Goal: Task Accomplishment & Management: Use online tool/utility

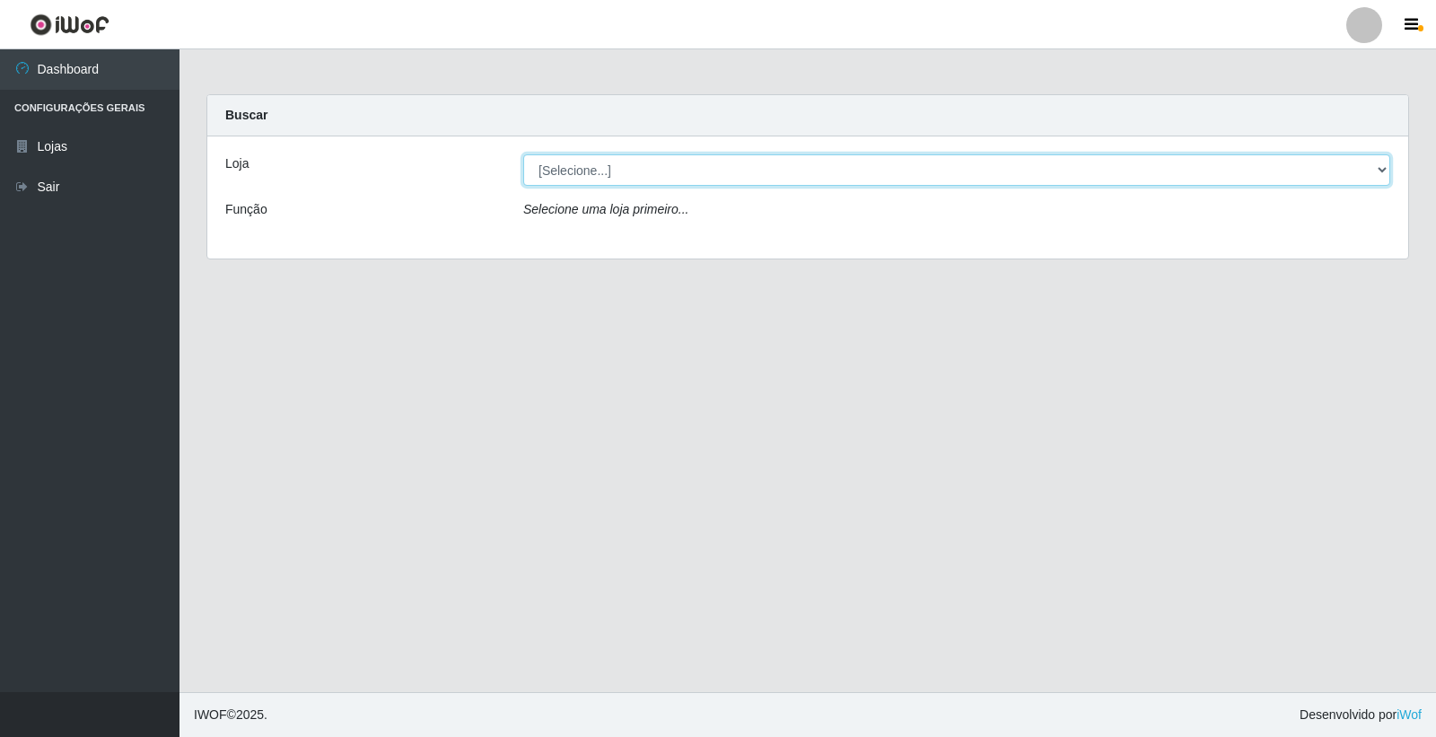
click at [550, 164] on select "[Selecione...] O Filezão - Centenário" at bounding box center [956, 169] width 867 height 31
select select "203"
click at [523, 154] on select "[Selecione...] O Filezão - Centenário" at bounding box center [956, 169] width 867 height 31
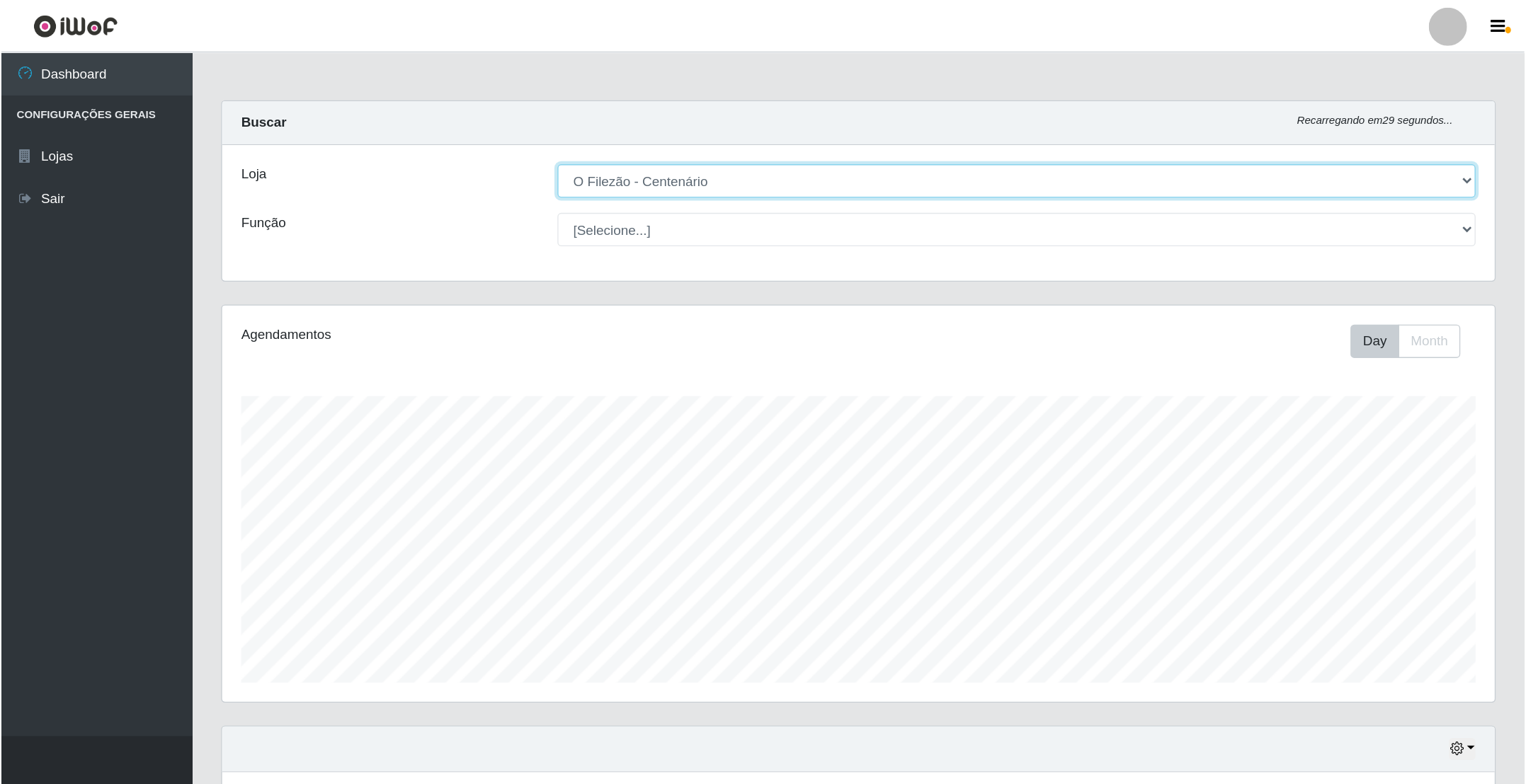
scroll to position [293, 943]
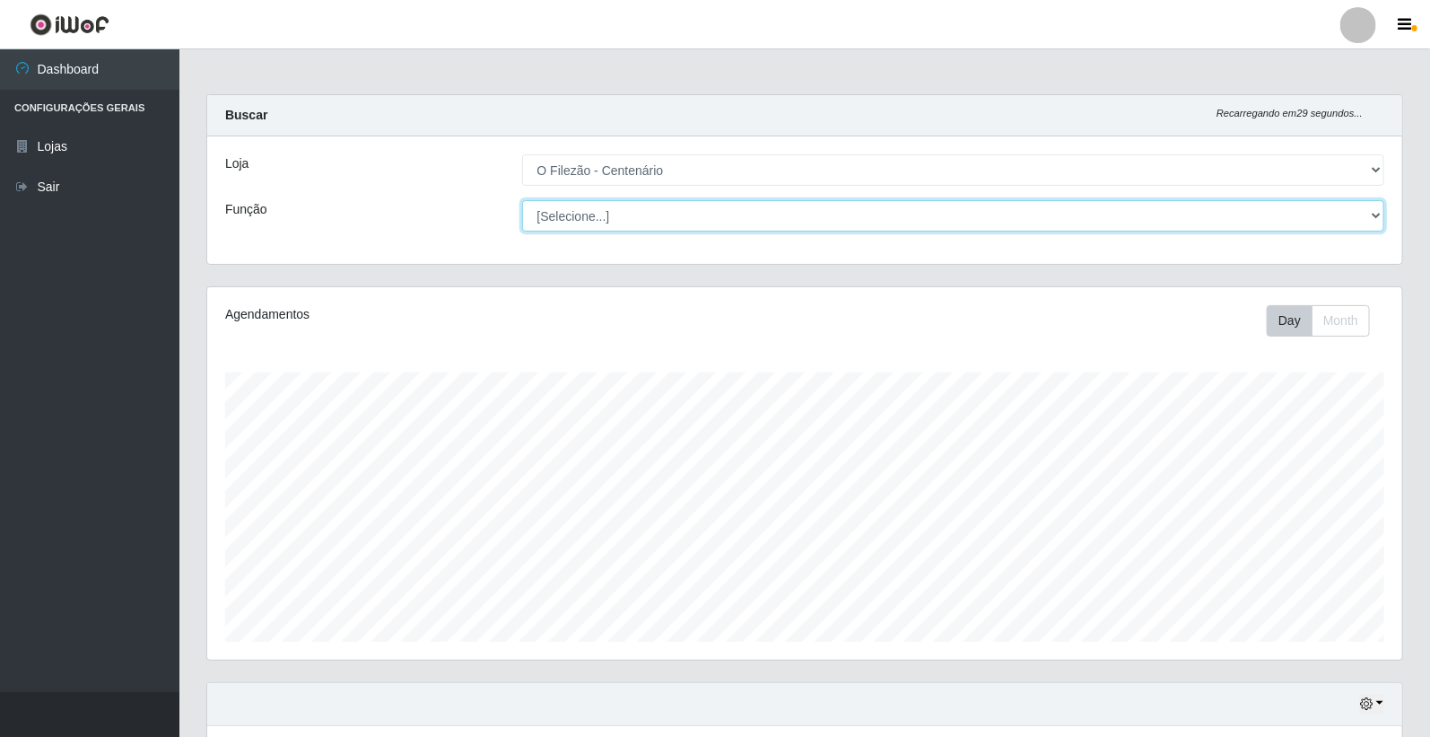
click at [578, 217] on select "[Selecione...] Auxiliar de Estacionamento Auxiliar de Estacionamento + Auxiliar…" at bounding box center [953, 215] width 863 height 31
select select "1"
click at [522, 200] on select "[Selecione...] Auxiliar de Estacionamento Auxiliar de Estacionamento + Auxiliar…" at bounding box center [953, 215] width 863 height 31
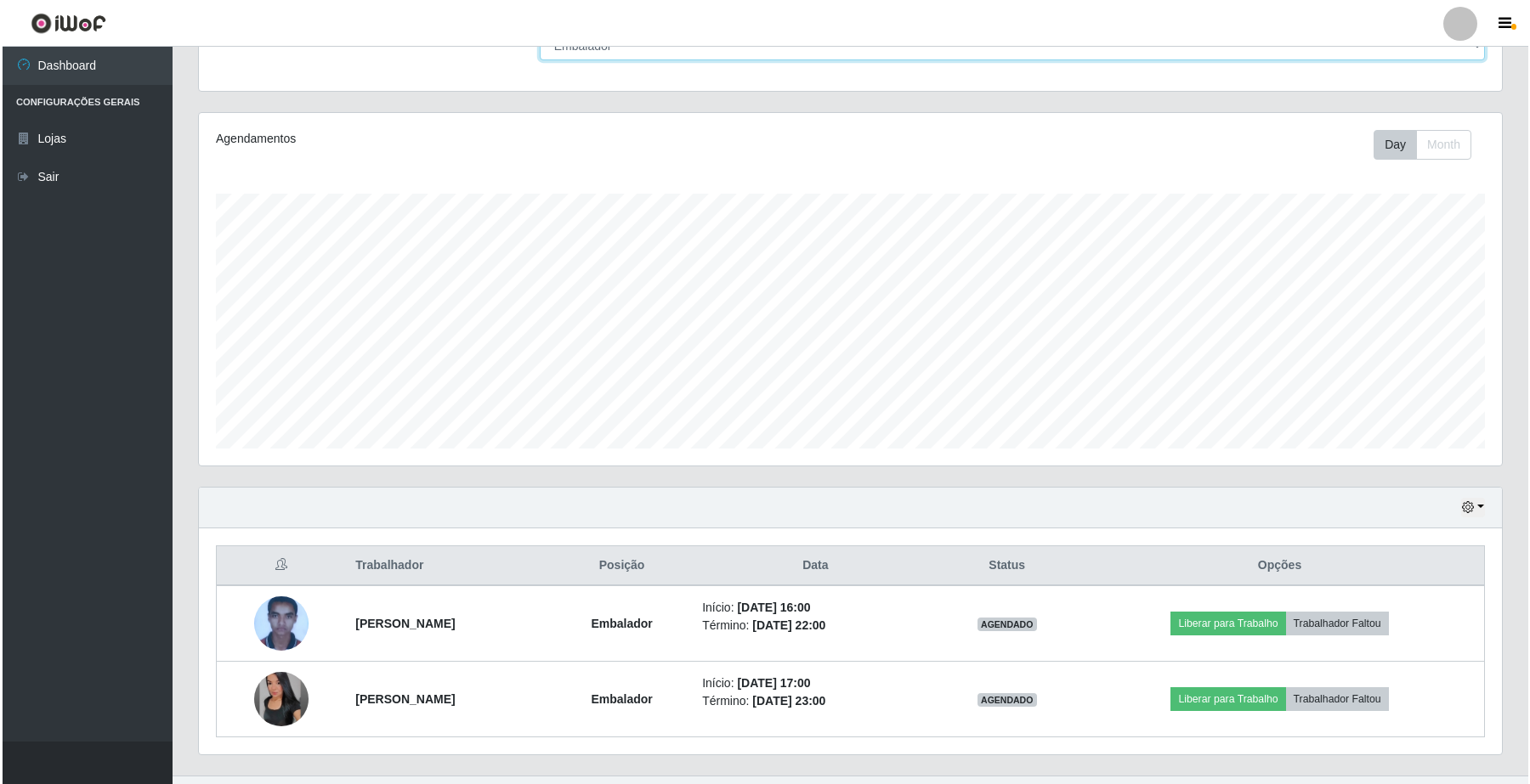
scroll to position [194, 0]
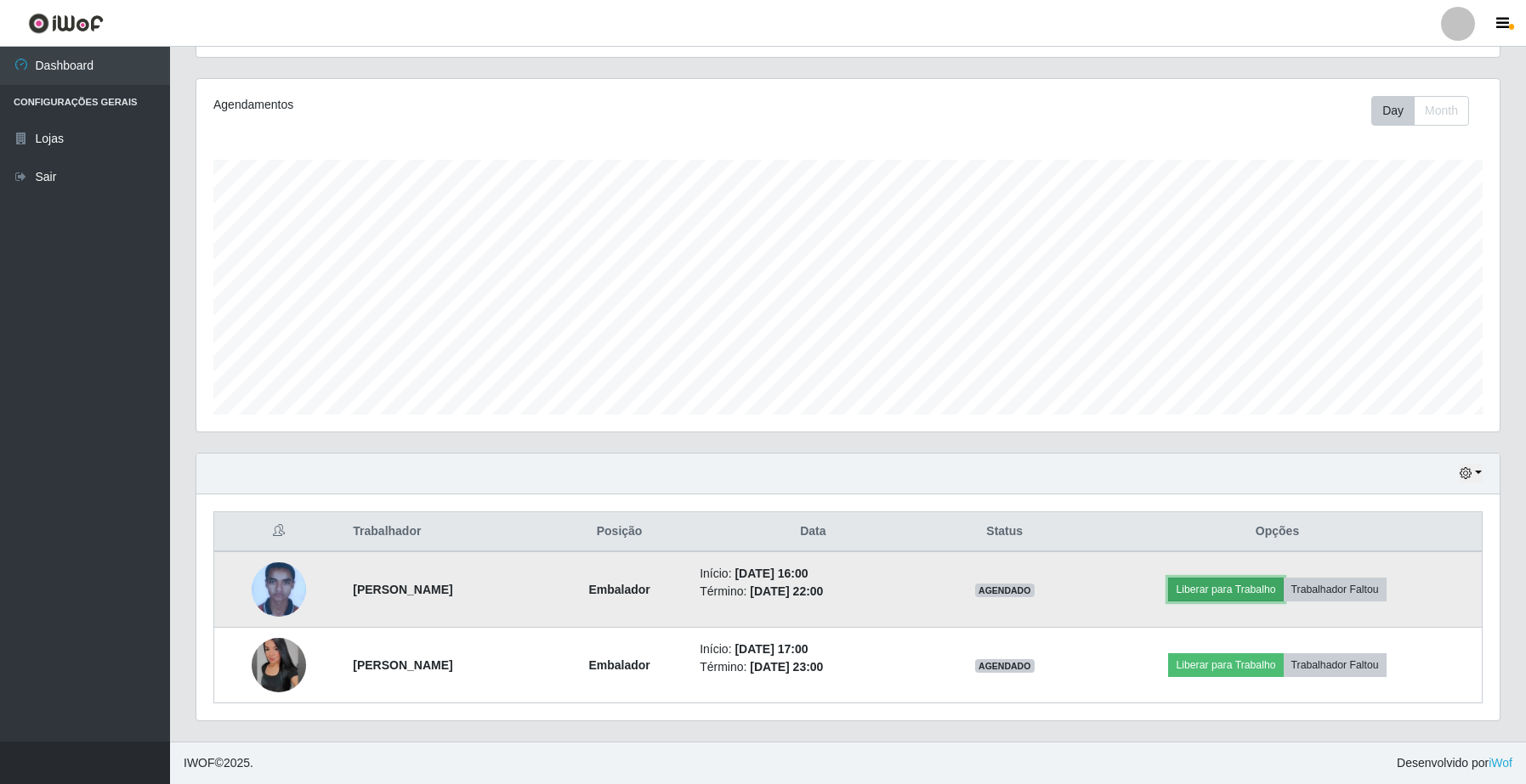
click at [1216, 597] on button "Liberar para Trabalho" at bounding box center [1225, 589] width 115 height 24
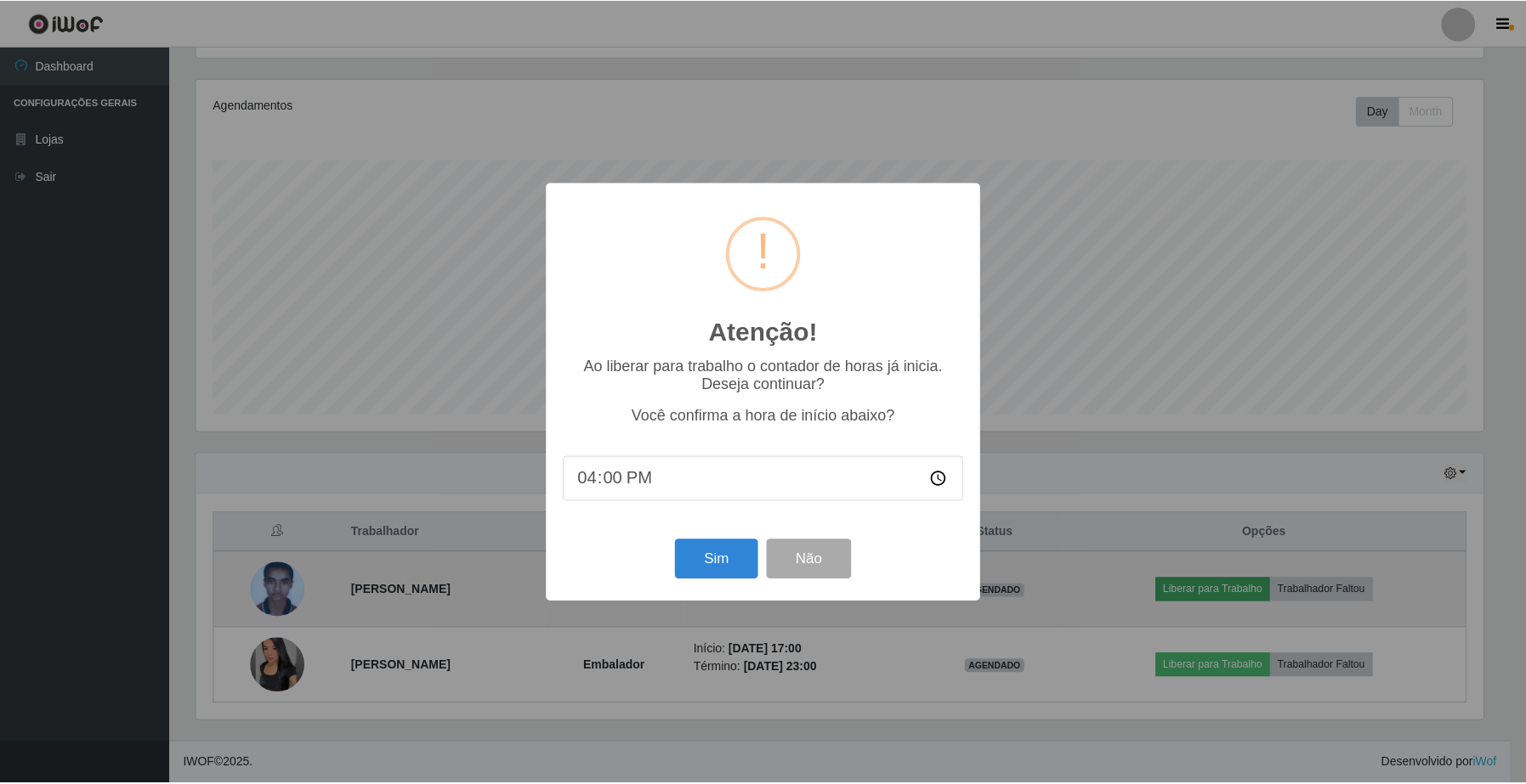
scroll to position [353, 1290]
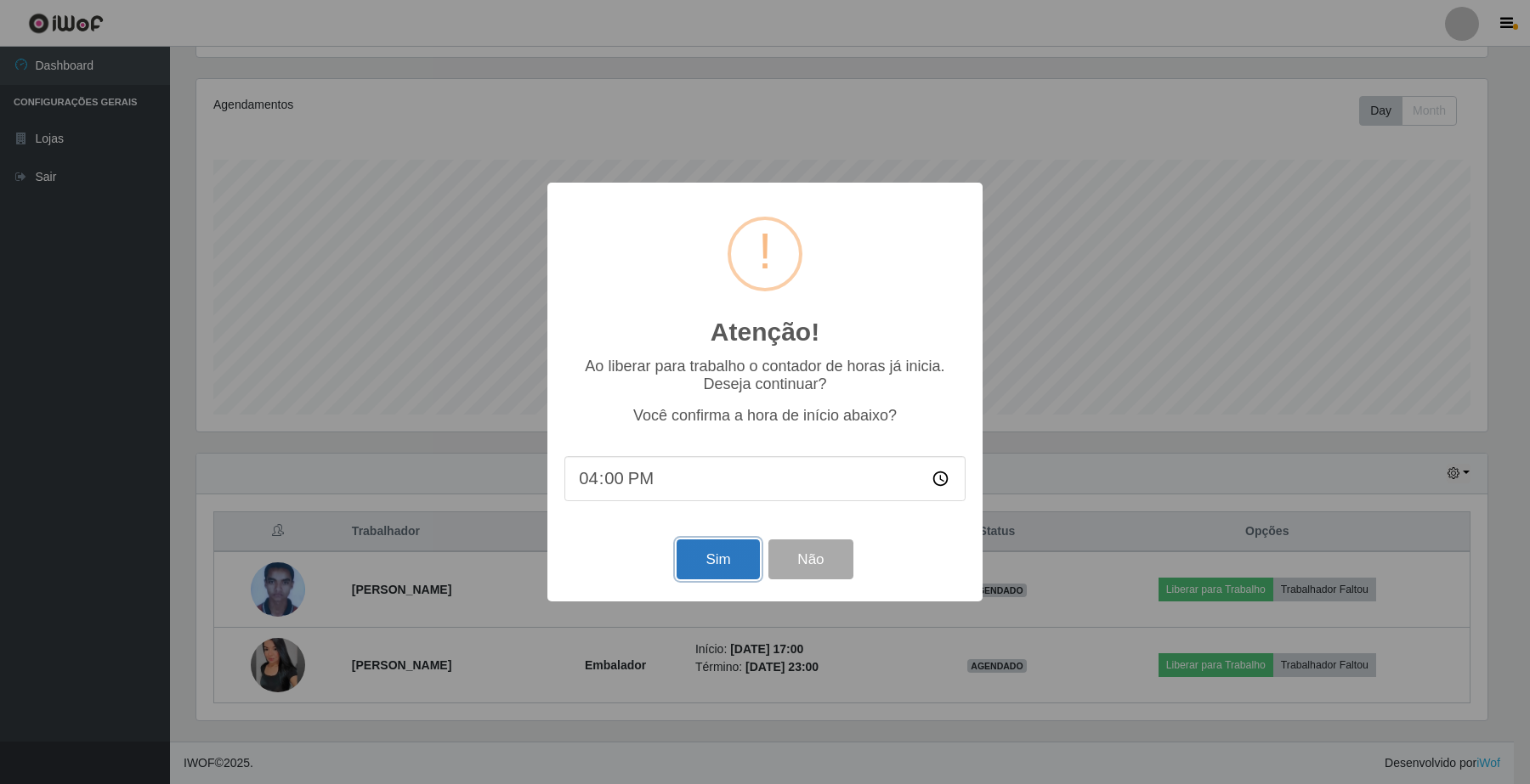
click at [733, 574] on button "Sim" at bounding box center [717, 560] width 82 height 40
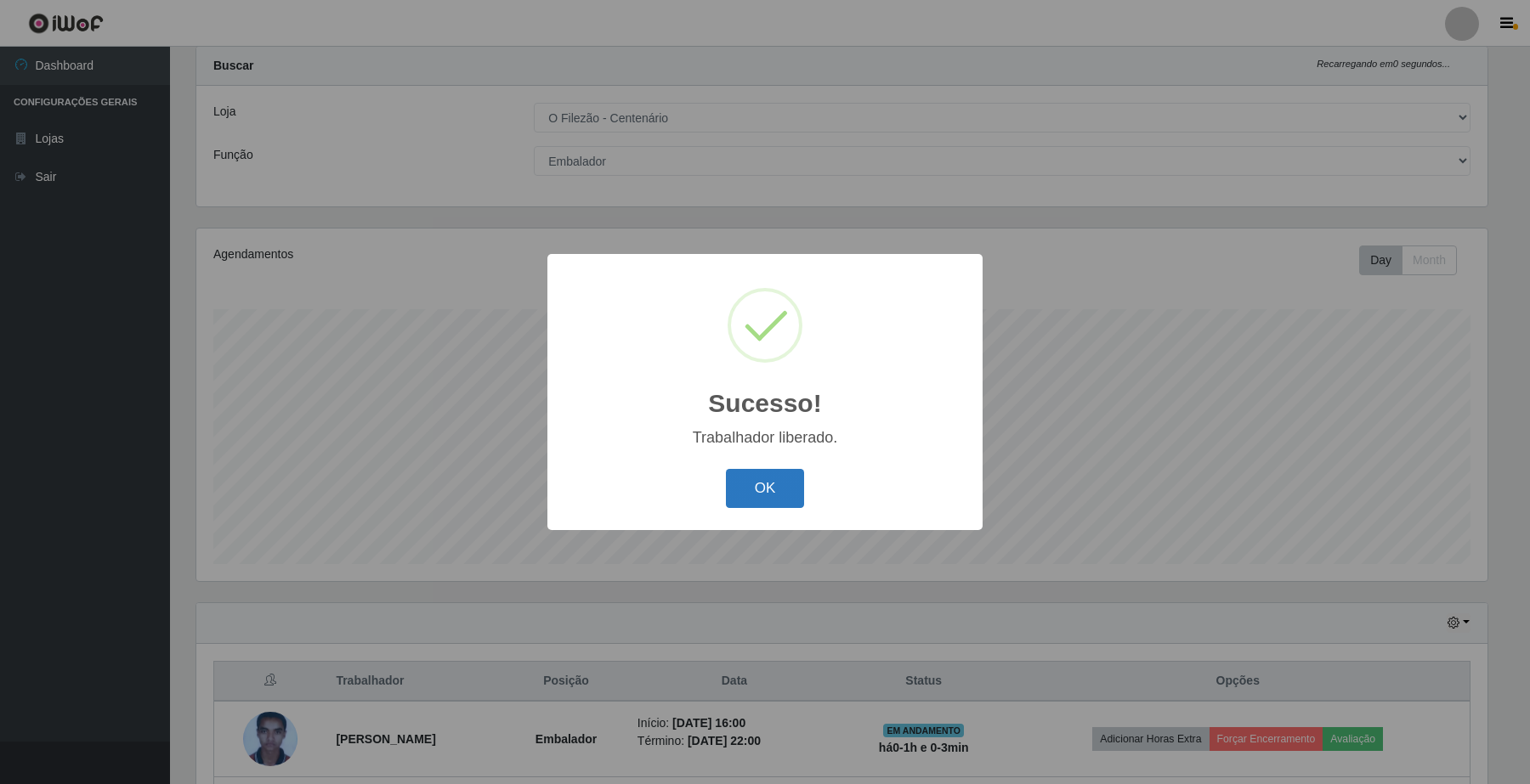
click at [757, 499] on button "OK" at bounding box center [765, 489] width 79 height 40
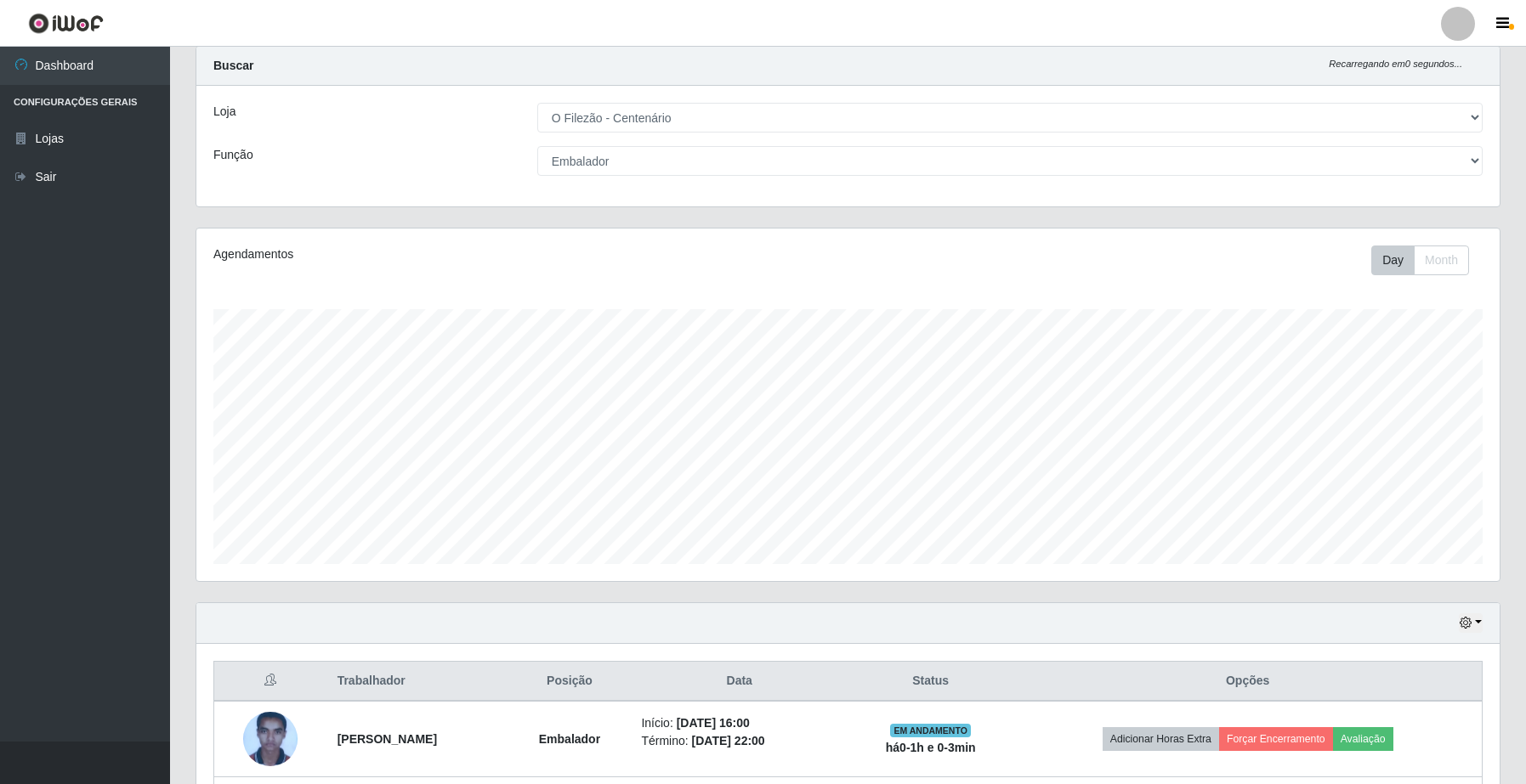
scroll to position [194, 0]
